Goal: Navigation & Orientation: Find specific page/section

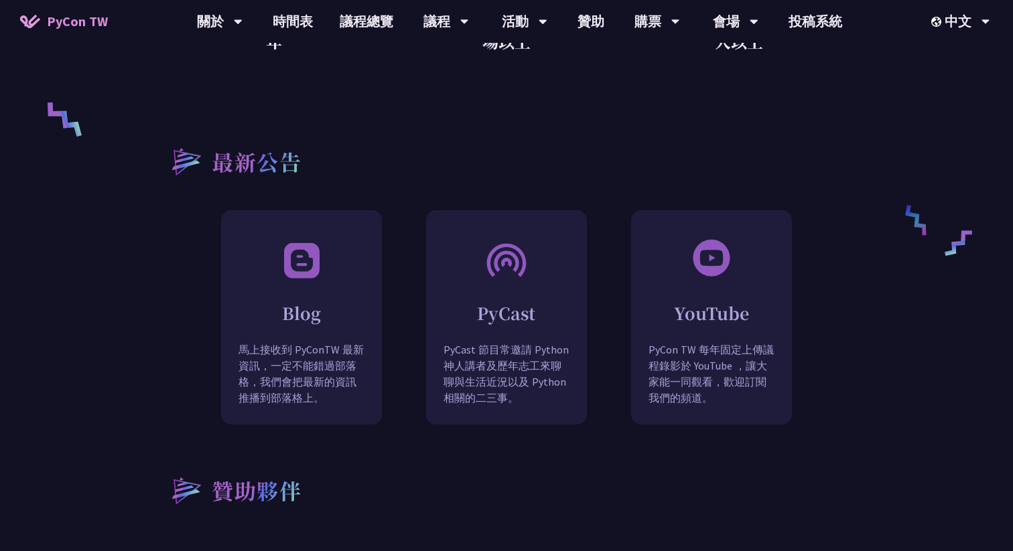
scroll to position [803, 0]
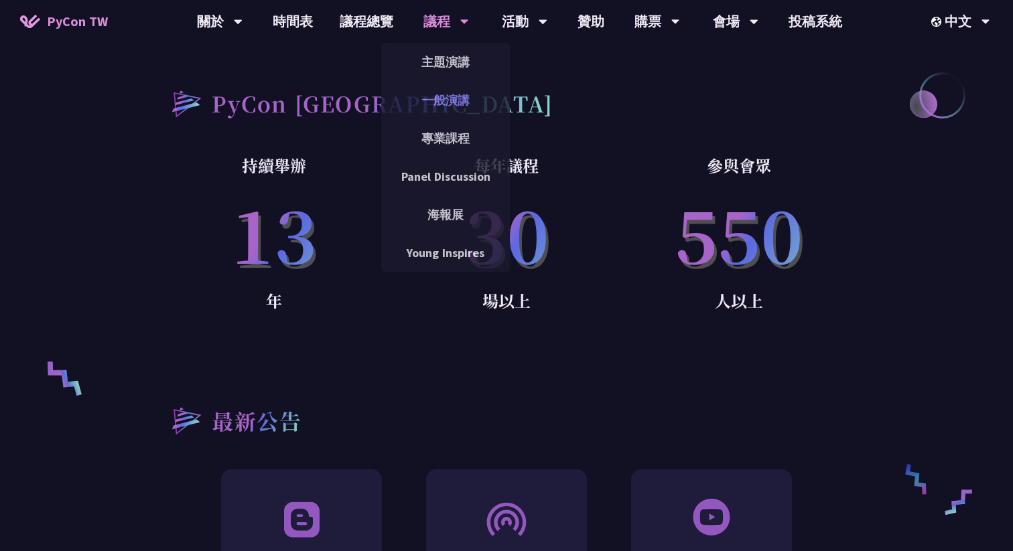
click at [451, 94] on link "一般演講" at bounding box center [445, 99] width 129 height 31
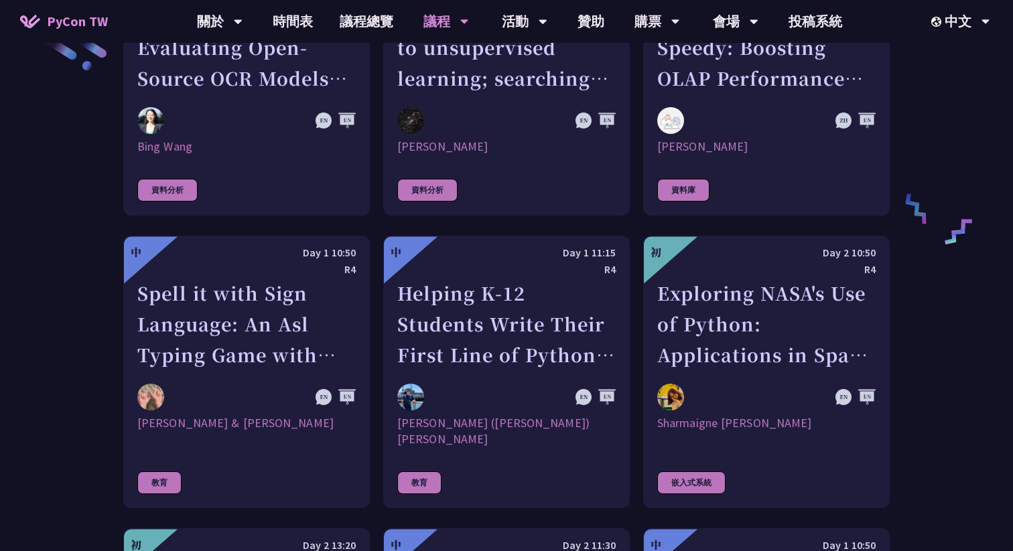
scroll to position [2118, 0]
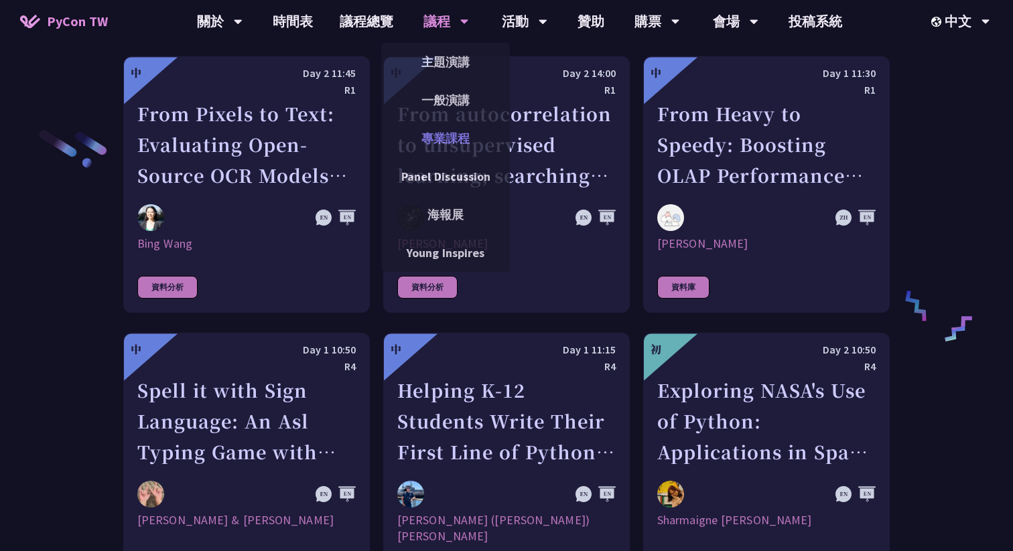
click at [449, 128] on link "專業課程" at bounding box center [445, 138] width 129 height 31
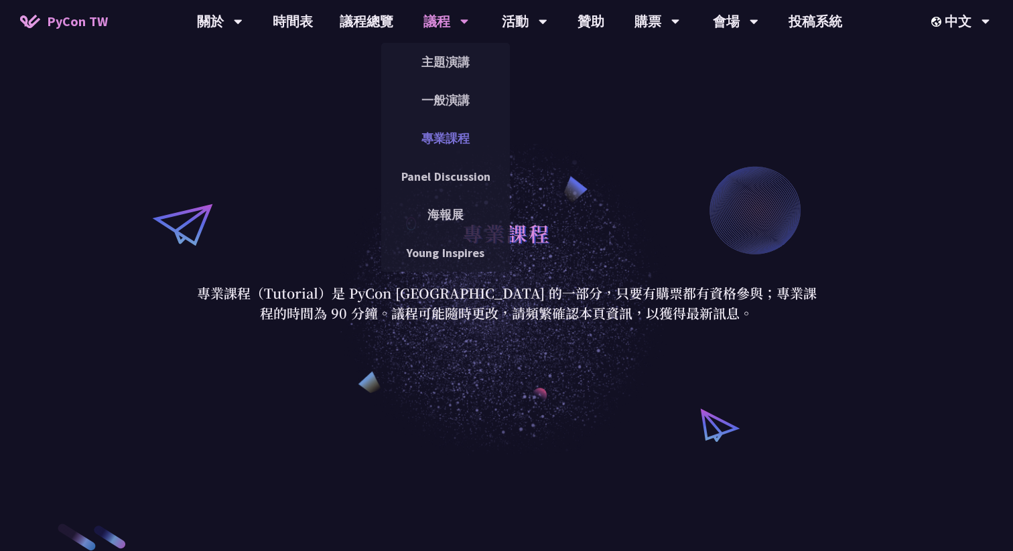
click at [447, 142] on link "專業課程" at bounding box center [445, 138] width 129 height 31
click at [445, 70] on link "主題演講" at bounding box center [445, 61] width 129 height 31
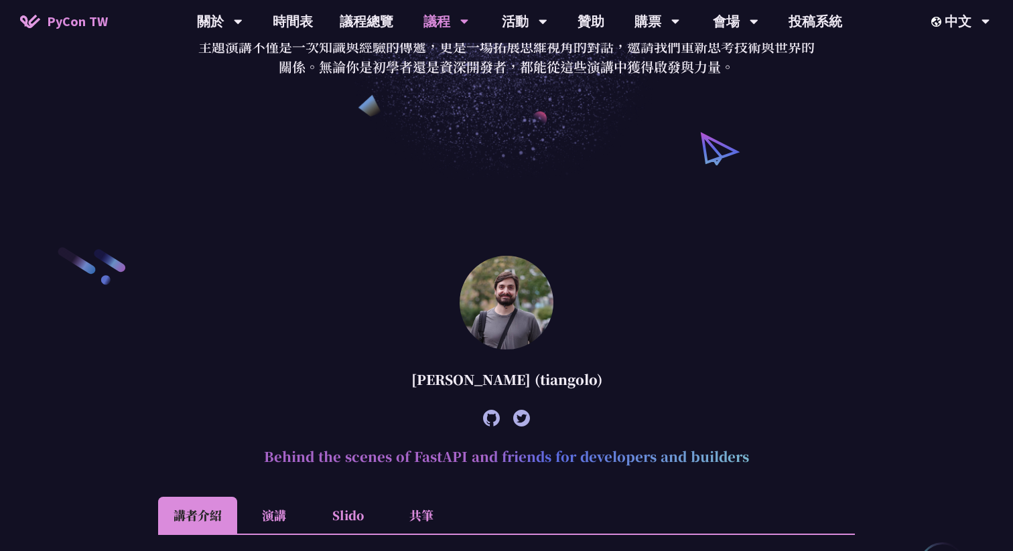
scroll to position [168, 0]
